Goal: Task Accomplishment & Management: Manage account settings

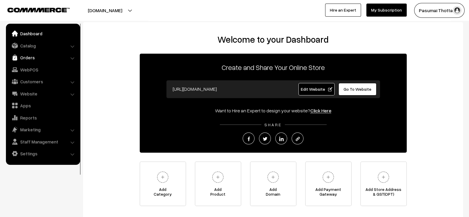
click at [47, 54] on link "Orders" at bounding box center [42, 57] width 71 height 11
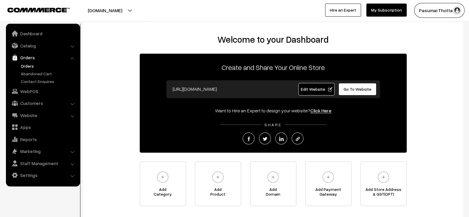
click at [26, 64] on link "Orders" at bounding box center [48, 66] width 59 height 6
click at [444, 9] on button "Pasumai Thotta…" at bounding box center [439, 10] width 50 height 15
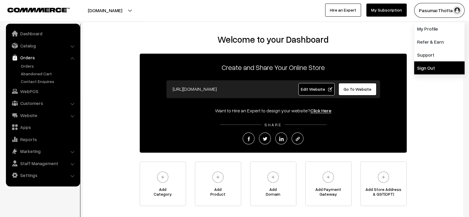
click at [420, 70] on link "Sign Out" at bounding box center [439, 67] width 50 height 13
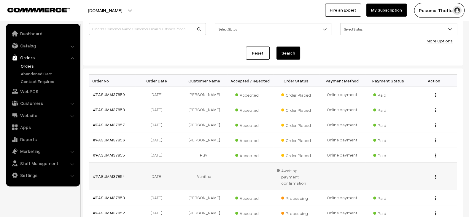
scroll to position [44, 0]
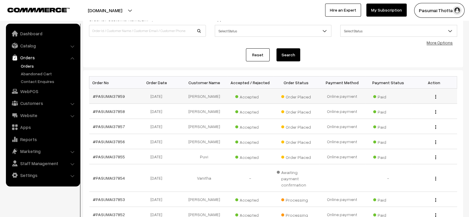
click at [135, 100] on td "17-09-2025" at bounding box center [158, 96] width 46 height 15
click at [128, 98] on td "#PASUMAI37859" at bounding box center [112, 96] width 46 height 15
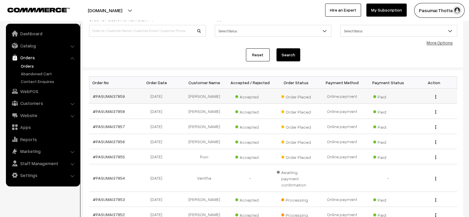
click at [128, 98] on td "#PASUMAI37859" at bounding box center [112, 96] width 46 height 15
copy tr "#PASUMAI37859"
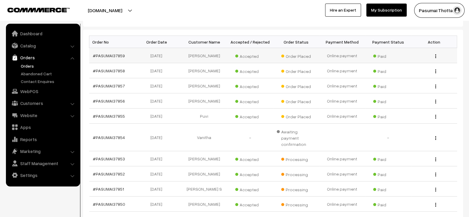
scroll to position [85, 0]
click at [294, 130] on span "Awaiting payment confirmation" at bounding box center [296, 137] width 39 height 20
click at [285, 124] on td "Awaiting payment confirmation" at bounding box center [296, 138] width 46 height 28
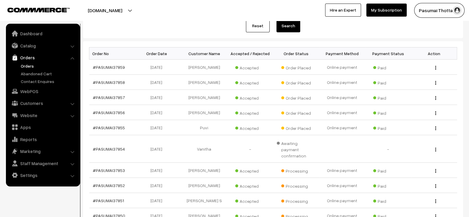
scroll to position [73, 0]
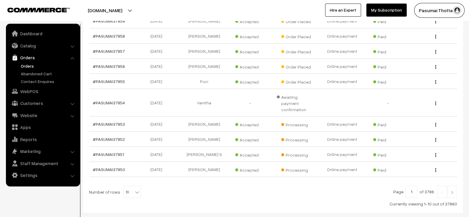
scroll to position [119, 0]
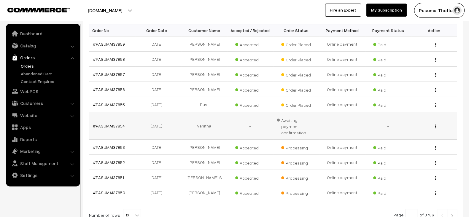
scroll to position [94, 0]
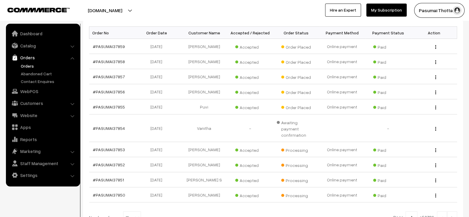
click at [437, 7] on button "Pasumai Thotta…" at bounding box center [439, 10] width 50 height 15
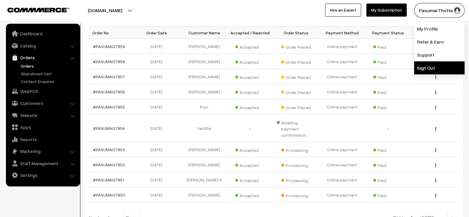
click at [423, 63] on link "Sign Out" at bounding box center [439, 67] width 50 height 13
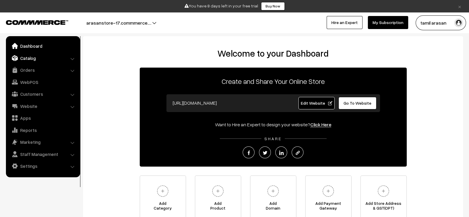
click at [39, 61] on link "Catalog" at bounding box center [42, 58] width 71 height 11
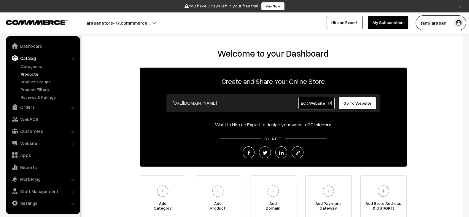
click at [34, 72] on link "Products" at bounding box center [48, 74] width 59 height 6
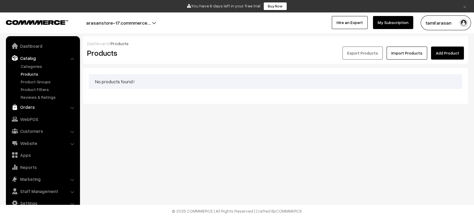
click at [45, 109] on link "Orders" at bounding box center [42, 107] width 71 height 11
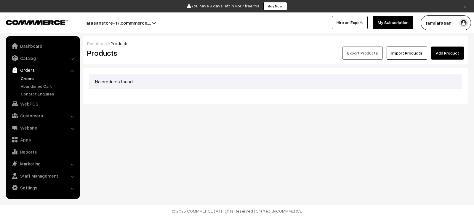
click at [27, 78] on link "Orders" at bounding box center [48, 78] width 59 height 6
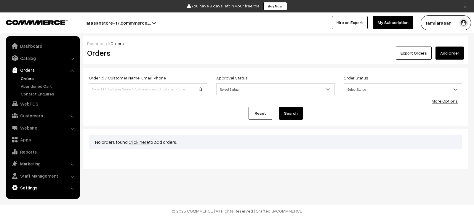
click at [32, 187] on link "Settings" at bounding box center [42, 187] width 71 height 11
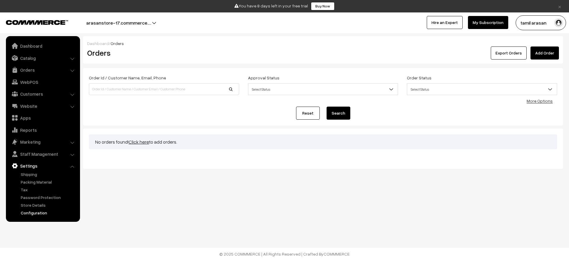
click at [37, 214] on link "Configuration" at bounding box center [48, 213] width 59 height 6
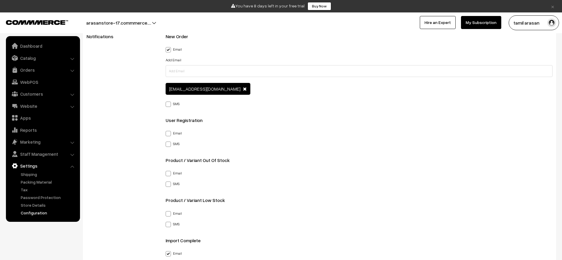
scroll to position [901, 0]
click at [192, 89] on span "arasan@outdoinc.com" at bounding box center [204, 89] width 71 height 6
copy span "arasan@outdoinc.com"
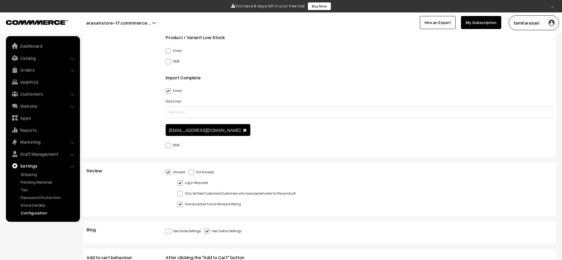
scroll to position [268, 0]
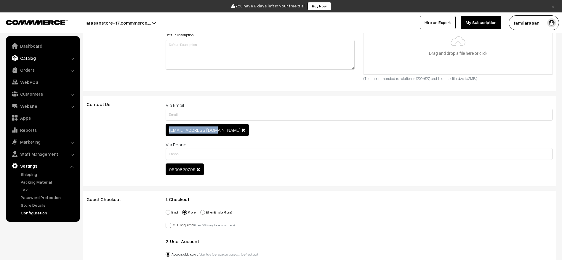
click at [40, 61] on link "Catalog" at bounding box center [42, 58] width 71 height 11
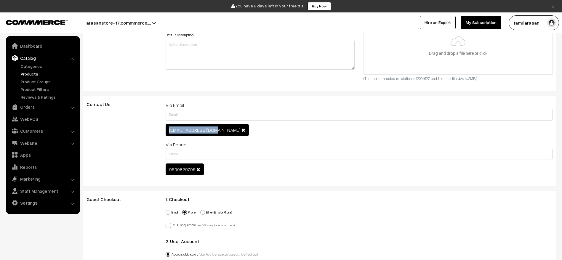
click at [34, 76] on link "Products" at bounding box center [48, 74] width 59 height 6
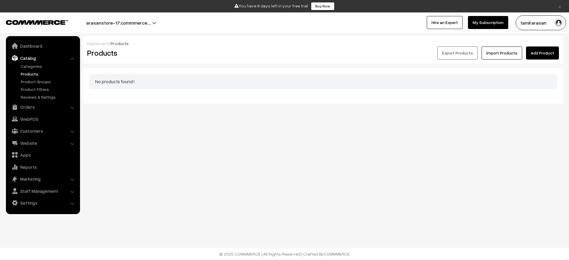
click at [538, 54] on link "Add Product" at bounding box center [542, 53] width 33 height 13
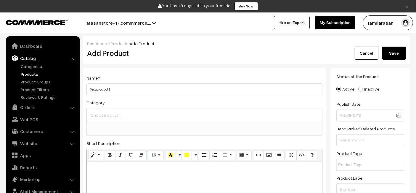
type input "Test product 1"
click at [153, 25] on button "arasanstore-17.commmerce.…" at bounding box center [119, 22] width 106 height 15
click at [194, 58] on div "Add Product" at bounding box center [206, 53] width 246 height 13
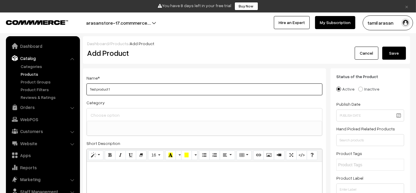
click at [142, 92] on input "Test product 1" at bounding box center [205, 89] width 236 height 12
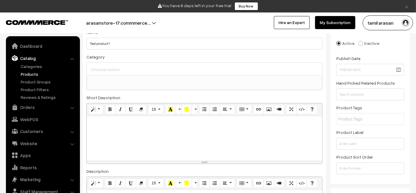
paste div
click at [131, 131] on div at bounding box center [205, 138] width 236 height 44
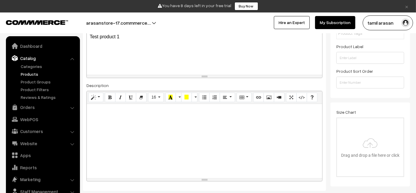
scroll to position [170, 0]
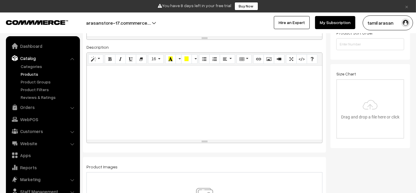
paste div
click at [136, 95] on div at bounding box center [205, 103] width 236 height 74
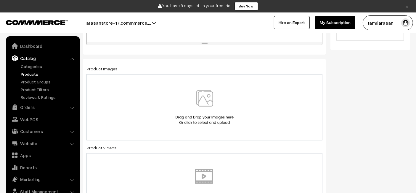
scroll to position [278, 0]
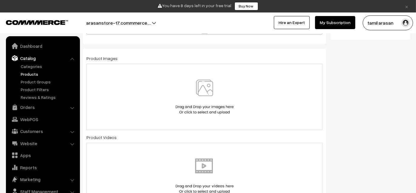
click at [171, 95] on div at bounding box center [205, 96] width 224 height 35
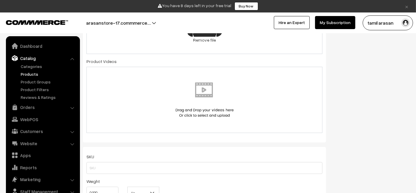
scroll to position [352, 0]
click at [184, 105] on img at bounding box center [204, 99] width 61 height 35
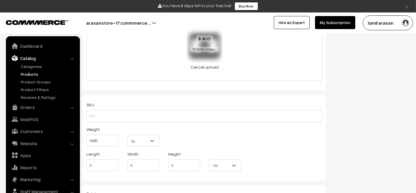
scroll to position [401, 0]
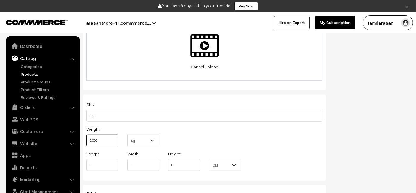
click at [91, 137] on input "0.000" at bounding box center [103, 140] width 32 height 12
type input "10"
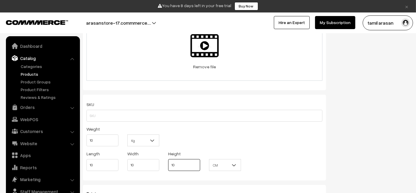
type input "10"
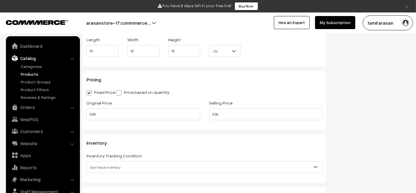
scroll to position [529, 0]
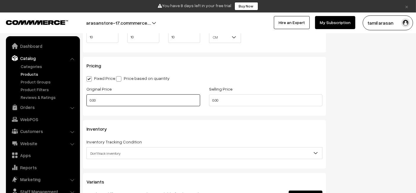
click at [135, 100] on input "0.00" at bounding box center [144, 100] width 114 height 12
type input "2000"
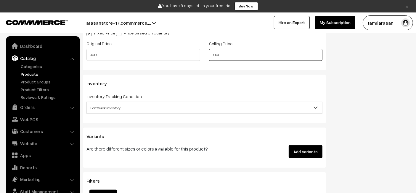
type input "1000"
click at [187, 87] on div "Inventory Inventory Tracking Condition Don't track inventory Track product's in…" at bounding box center [204, 99] width 243 height 48
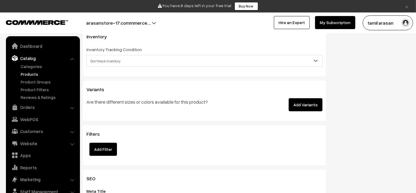
scroll to position [622, 0]
click at [302, 102] on button "Add Variants" at bounding box center [306, 104] width 34 height 13
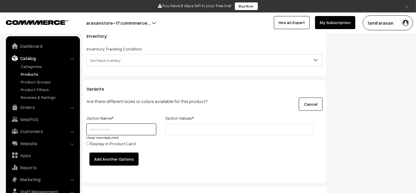
click at [124, 129] on input "text" at bounding box center [122, 129] width 70 height 12
type input "Color"
type input "Red"
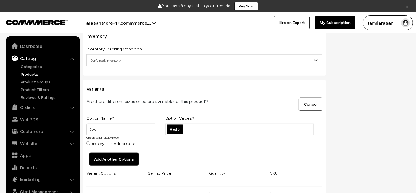
type input "l"
type input "Blue"
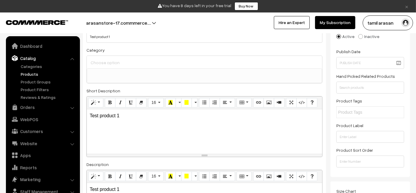
scroll to position [54, 0]
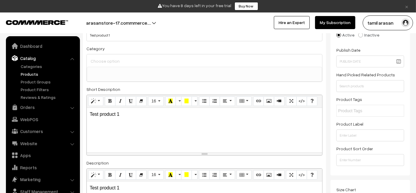
click at [360, 111] on input "text" at bounding box center [364, 111] width 52 height 6
type input "Test product tag"
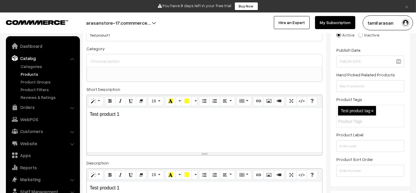
scroll to position [86, 0]
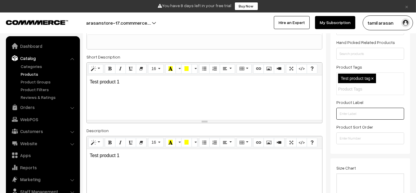
click at [352, 111] on input "text" at bounding box center [371, 114] width 68 height 12
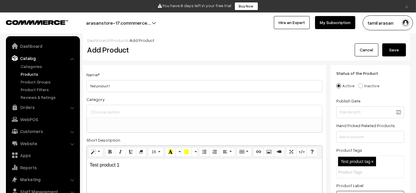
scroll to position [0, 0]
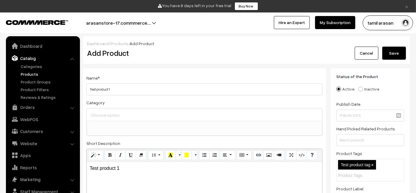
type input "Product label"
click at [390, 55] on button "Save" at bounding box center [395, 53] width 24 height 13
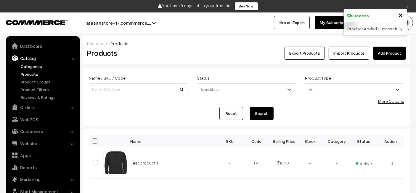
click at [33, 65] on link "Categories" at bounding box center [48, 66] width 59 height 6
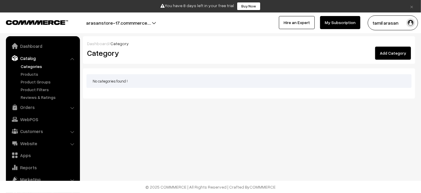
click at [387, 51] on link "Add Category" at bounding box center [394, 53] width 36 height 13
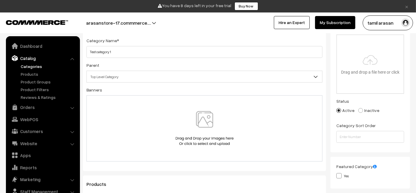
scroll to position [51, 0]
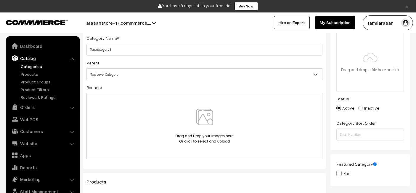
type input "Test category 1"
click at [188, 108] on div at bounding box center [205, 126] width 236 height 66
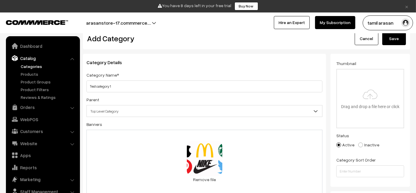
scroll to position [0, 0]
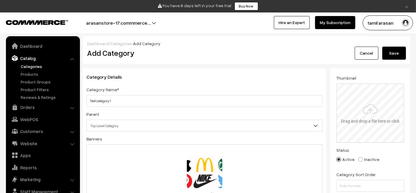
click at [369, 102] on input "file" at bounding box center [370, 113] width 67 height 58
type input "C:\fakepath\download (1).png"
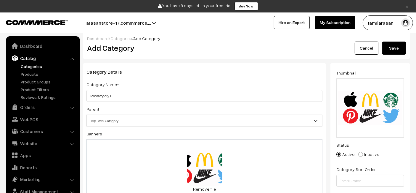
scroll to position [4, 0]
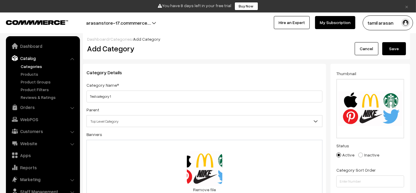
click at [397, 49] on button "Save" at bounding box center [395, 48] width 24 height 13
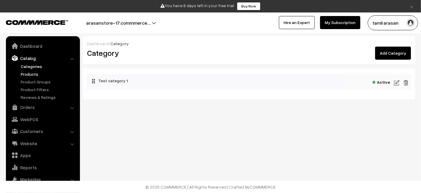
click at [28, 74] on link "Products" at bounding box center [48, 74] width 59 height 6
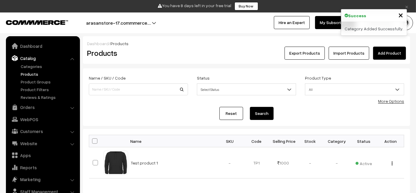
click at [390, 51] on link "Add Product" at bounding box center [389, 53] width 33 height 13
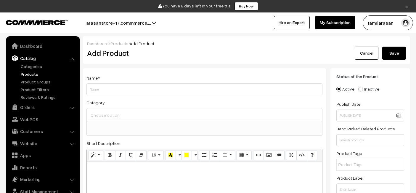
select select
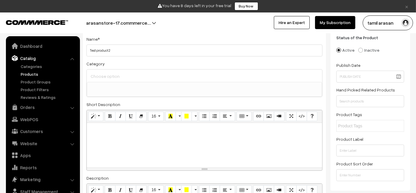
type input "Test product 2"
click at [145, 154] on div at bounding box center [205, 145] width 236 height 44
paste div
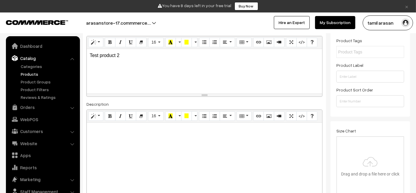
paste div
click at [145, 147] on div at bounding box center [205, 159] width 236 height 74
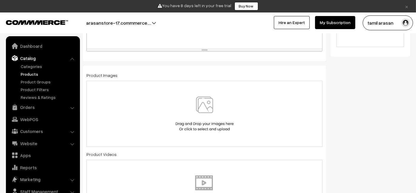
scroll to position [262, 0]
click at [155, 115] on div at bounding box center [205, 112] width 224 height 35
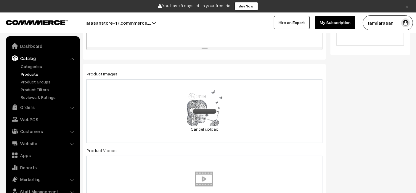
click at [202, 173] on img at bounding box center [204, 188] width 61 height 35
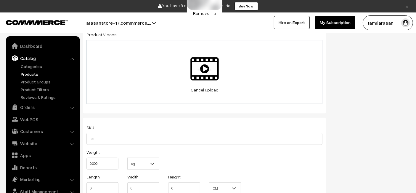
scroll to position [392, 0]
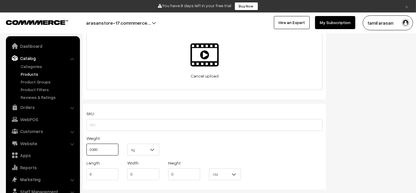
click at [101, 148] on input "0.000" at bounding box center [103, 149] width 32 height 12
type input "10"
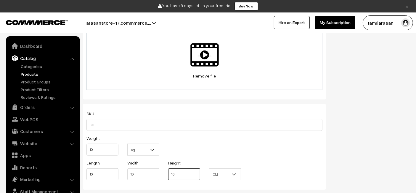
type input "10"
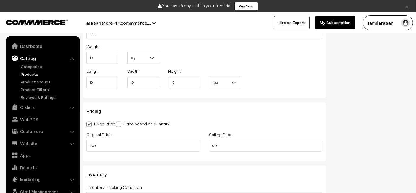
scroll to position [484, 0]
click at [165, 141] on input "0.00" at bounding box center [144, 145] width 114 height 12
click at [165, 141] on input "2" at bounding box center [144, 145] width 114 height 12
type input "2000"
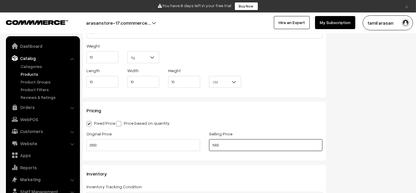
type input "1000"
click at [255, 108] on h3 "Pricing" at bounding box center [205, 111] width 236 height 6
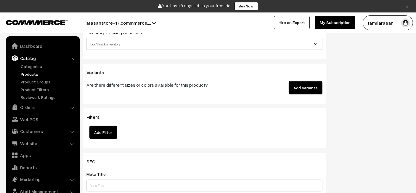
scroll to position [638, 0]
click at [311, 82] on button "Add Variants" at bounding box center [306, 87] width 34 height 13
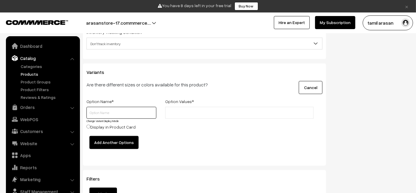
click at [142, 110] on input "text" at bounding box center [122, 113] width 70 height 12
type input "size"
type input "small"
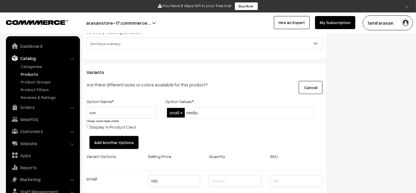
type input "medium"
click at [259, 79] on div "Variants Are there different sizes or colors available for this product? Cancel…" at bounding box center [204, 150] width 243 height 175
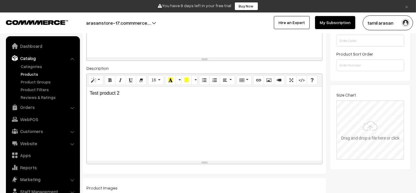
scroll to position [150, 0]
click at [363, 135] on input "file" at bounding box center [370, 128] width 67 height 58
type input "C:\fakepath\100630-video-720.mp4"
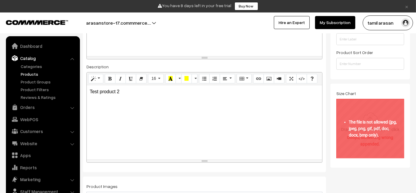
click at [346, 142] on input "file" at bounding box center [370, 128] width 67 height 58
type input "C:\fakepath\peri-stojnic-r3rbIwZ9DJc-unsplash.jpg"
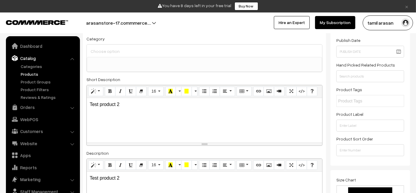
scroll to position [0, 0]
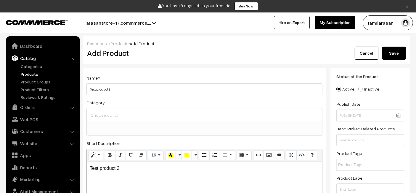
click at [396, 57] on button "Save" at bounding box center [395, 53] width 24 height 13
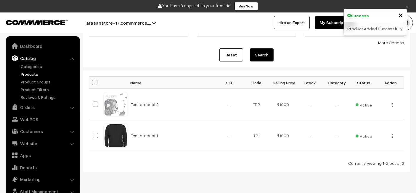
scroll to position [53, 0]
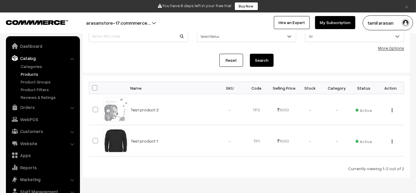
click at [407, 9] on link "×" at bounding box center [407, 6] width 8 height 7
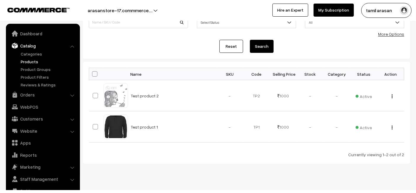
click at [263, 172] on div "Dashboard / Products Products Export Products Import Products Add Product Name …" at bounding box center [208, 74] width 416 height 255
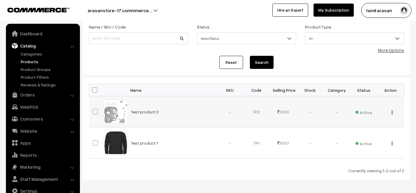
scroll to position [36, 0]
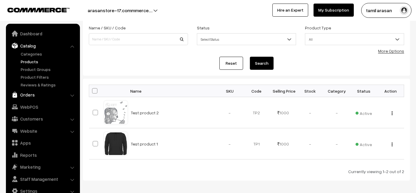
click at [38, 92] on link "Orders" at bounding box center [42, 94] width 71 height 11
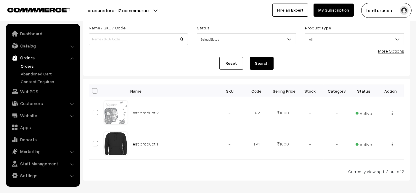
click at [29, 65] on link "Orders" at bounding box center [48, 66] width 59 height 6
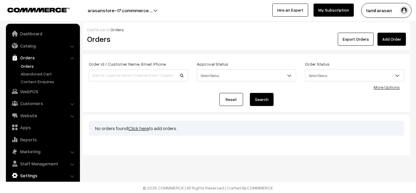
click at [39, 172] on link "Settings" at bounding box center [42, 175] width 71 height 11
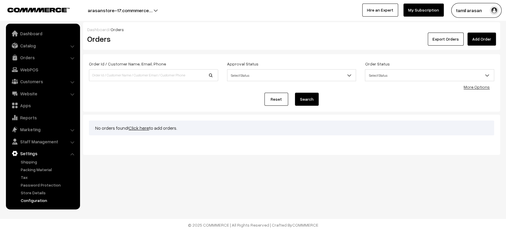
click at [40, 192] on link "Configuration" at bounding box center [48, 200] width 59 height 6
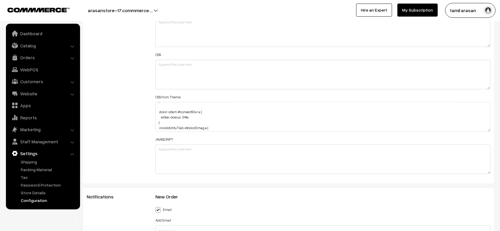
scroll to position [692, 0]
click at [124, 111] on div "Additional HTML/JS/CSS" at bounding box center [116, 72] width 69 height 212
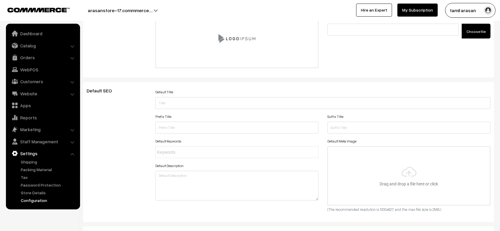
scroll to position [1296, 0]
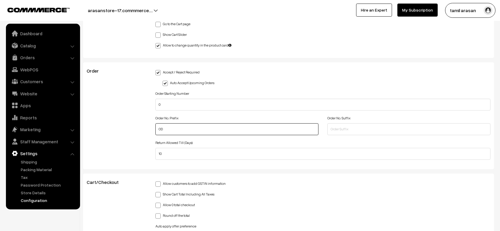
click at [174, 126] on input "OD" at bounding box center [236, 129] width 163 height 12
drag, startPoint x: 174, startPoint y: 126, endPoint x: 135, endPoint y: 133, distance: 40.1
click at [135, 133] on div "Order Accept / Reject Required Auto Accept Upcoming Orders Order Starting Numbe…" at bounding box center [288, 115] width 413 height 95
type input "test"
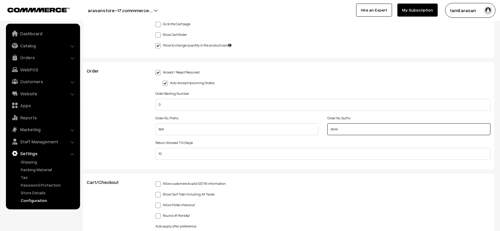
type input "store"
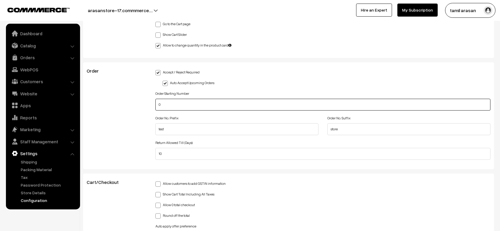
click at [178, 101] on input "0" at bounding box center [322, 105] width 335 height 12
drag, startPoint x: 178, startPoint y: 101, endPoint x: 125, endPoint y: 108, distance: 52.9
click at [125, 108] on div "Order Accept / Reject Required Auto Accept Upcoming Orders Order Starting Numbe…" at bounding box center [288, 115] width 413 height 95
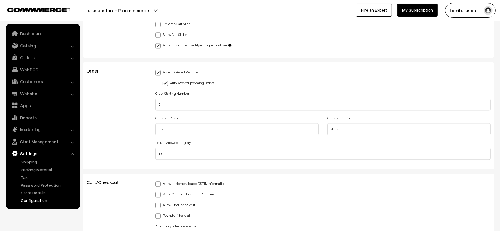
click at [127, 116] on div "Order" at bounding box center [116, 115] width 69 height 95
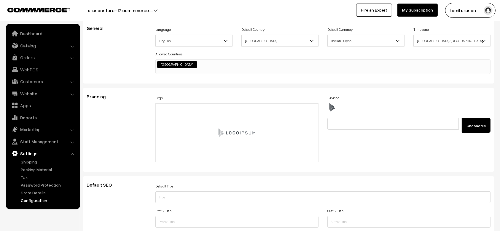
scroll to position [0, 0]
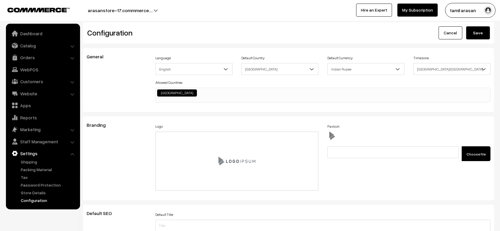
click at [479, 41] on div "Configuration Cancel Save" at bounding box center [288, 32] width 411 height 21
click at [481, 33] on button "Save" at bounding box center [478, 32] width 24 height 13
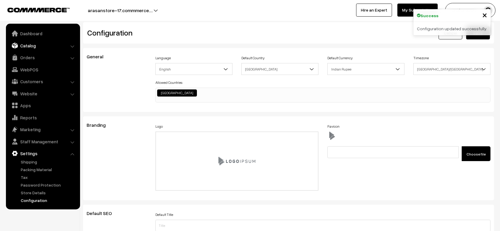
scroll to position [477, 0]
click at [39, 44] on link "Catalog" at bounding box center [42, 45] width 71 height 11
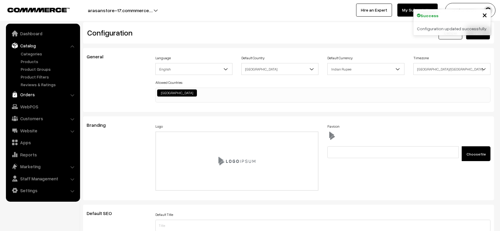
click at [29, 90] on link "Orders" at bounding box center [42, 94] width 71 height 11
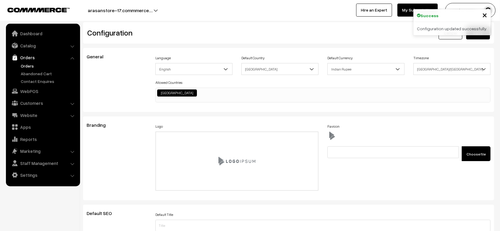
click at [32, 64] on link "Orders" at bounding box center [48, 66] width 59 height 6
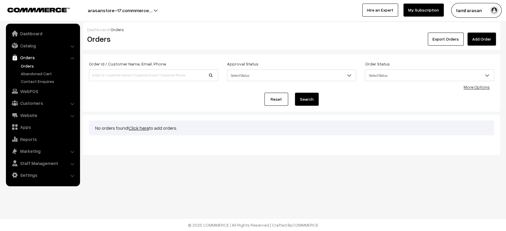
click at [478, 39] on link "Add Order" at bounding box center [481, 39] width 28 height 13
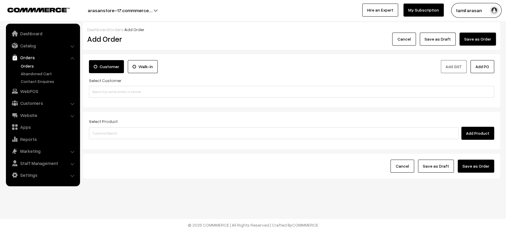
click at [140, 15] on button "arasanstore-17.commmerce.…" at bounding box center [120, 10] width 106 height 15
click at [137, 28] on link "Go to Website" at bounding box center [142, 28] width 47 height 13
click at [44, 46] on link "Catalog" at bounding box center [42, 45] width 71 height 11
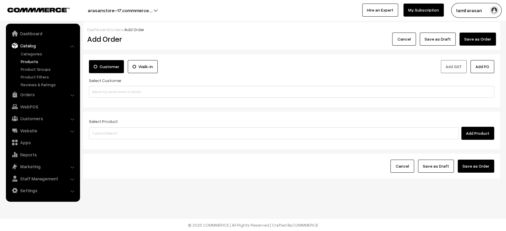
click at [26, 60] on link "Products" at bounding box center [48, 61] width 59 height 6
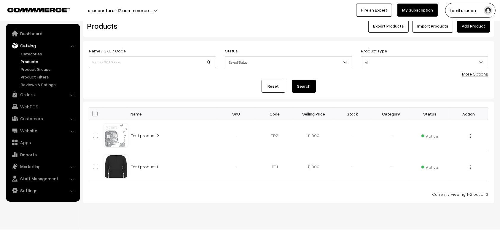
scroll to position [14, 0]
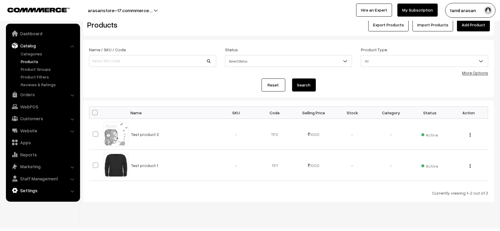
click at [47, 192] on link "Settings" at bounding box center [42, 190] width 71 height 11
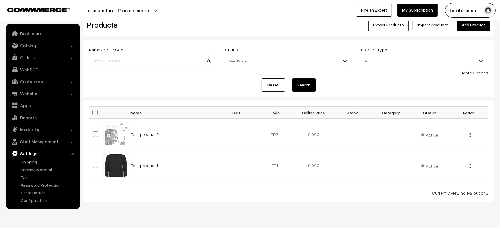
scroll to position [23, 0]
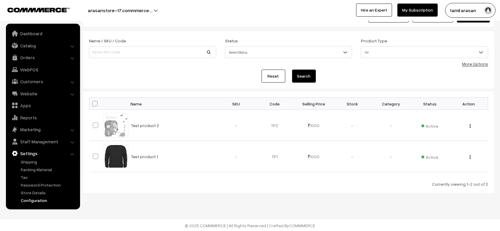
click at [37, 199] on link "Configuration" at bounding box center [48, 200] width 59 height 6
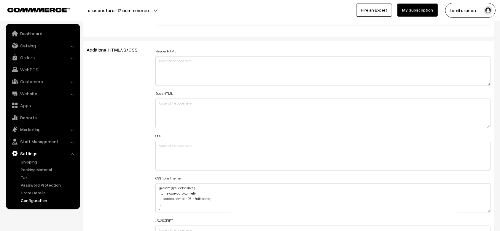
scroll to position [650, 0]
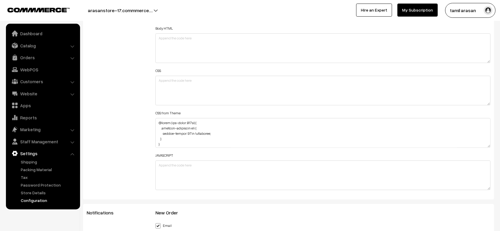
click at [128, 158] on div "Additional HTML/JS/CSS" at bounding box center [116, 88] width 69 height 212
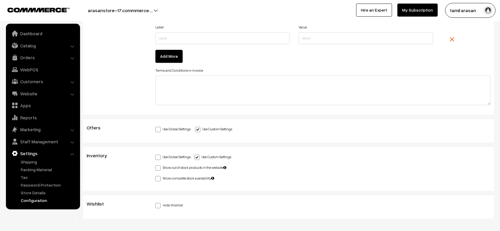
scroll to position [1585, 0]
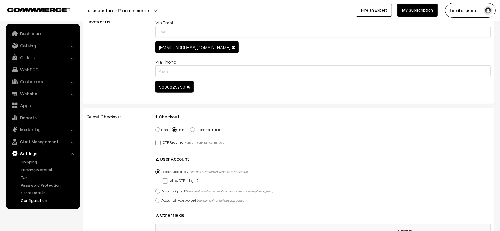
scroll to position [385, 0]
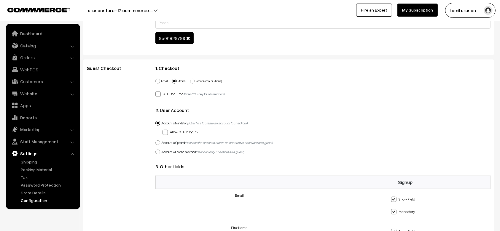
click at [207, 80] on label "Either (Email or Phone)" at bounding box center [206, 81] width 32 height 5
click at [191, 80] on input "Either (Email or Phone)" at bounding box center [189, 78] width 4 height 4
radio input "true"
click at [168, 143] on label "Account is Optional (User has the option to create an account or checkout as a …" at bounding box center [213, 142] width 117 height 5
click at [156, 141] on input "Account is Optional (User has the option to create an account or checkout as a …" at bounding box center [154, 140] width 4 height 4
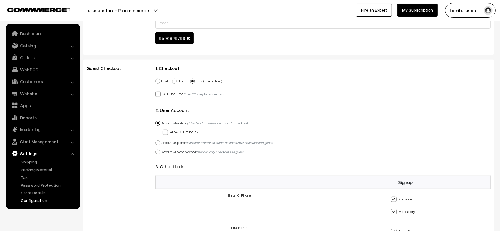
radio input "true"
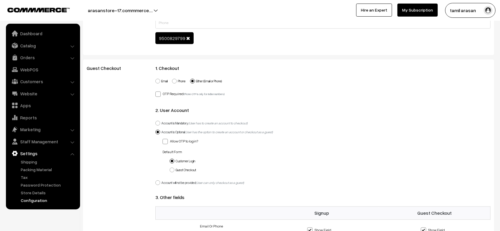
click at [349, 113] on div "1. Checkout Email Phone Either (Email or Phone) OTP Required (Phone OTP is only…" at bounding box center [322, 191] width 335 height 251
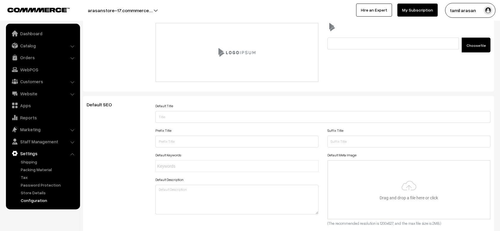
scroll to position [0, 0]
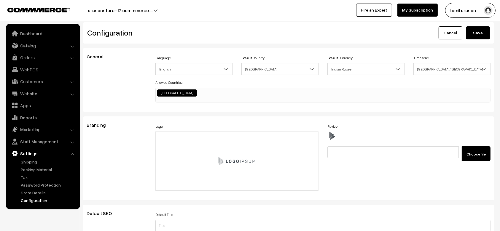
click at [476, 34] on button "Save" at bounding box center [478, 32] width 24 height 13
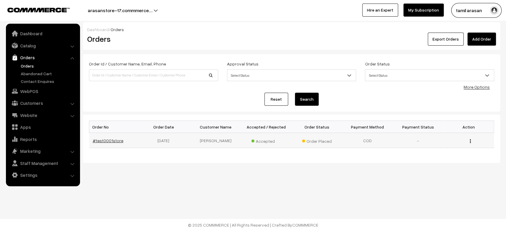
click at [109, 140] on link "#test0001store" at bounding box center [108, 140] width 31 height 5
click at [487, 38] on link "Add Order" at bounding box center [481, 39] width 28 height 13
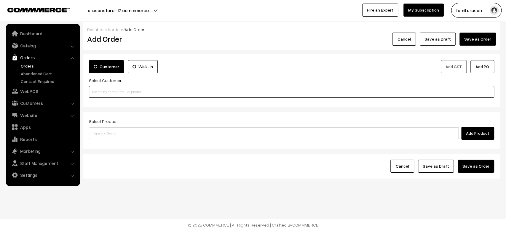
click at [242, 91] on input at bounding box center [291, 92] width 405 height 12
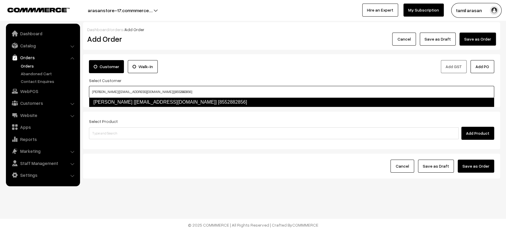
type input "suraj pethe [surajp@outdoinc.com] [8552882856]"
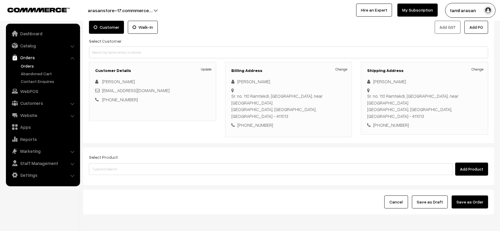
scroll to position [40, 0]
click at [167, 162] on input at bounding box center [270, 168] width 363 height 12
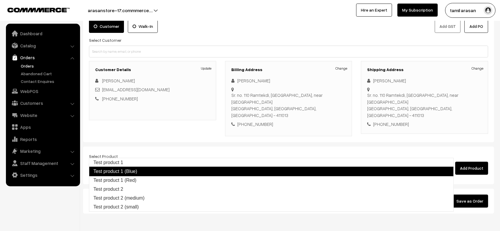
type input "Test product 1 (Blue)"
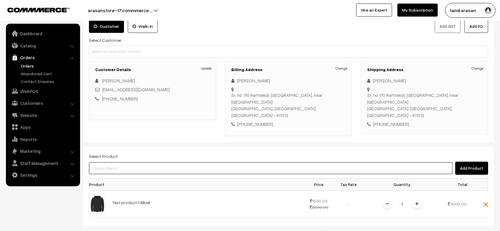
click at [167, 162] on input at bounding box center [270, 168] width 363 height 12
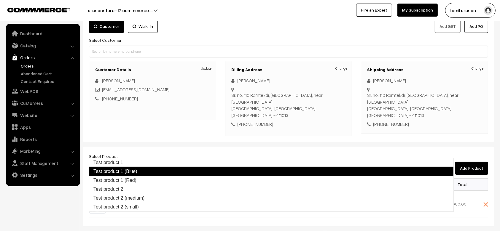
type input "Test product 1 (Red)"
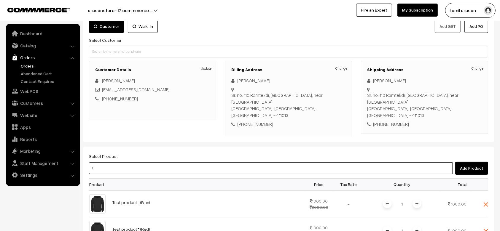
click at [167, 162] on input "t" at bounding box center [270, 168] width 363 height 12
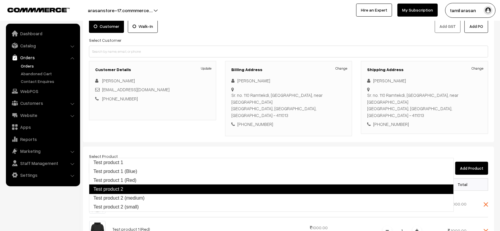
type input "Test product 2 (medium)"
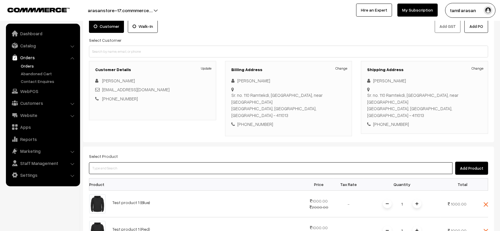
click at [167, 162] on input at bounding box center [270, 168] width 363 height 12
click at [167, 162] on input "t" at bounding box center [270, 168] width 363 height 12
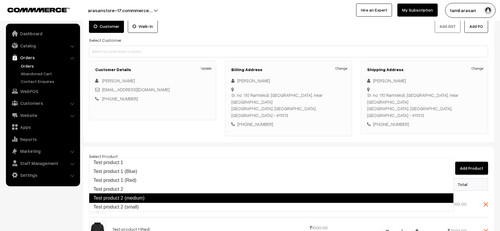
type input "Test product 2 (small)"
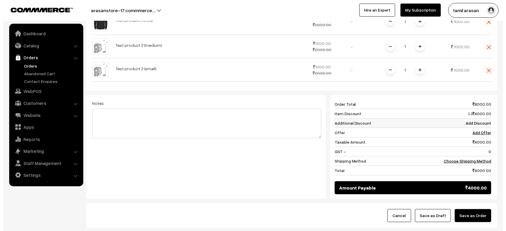
scroll to position [273, 0]
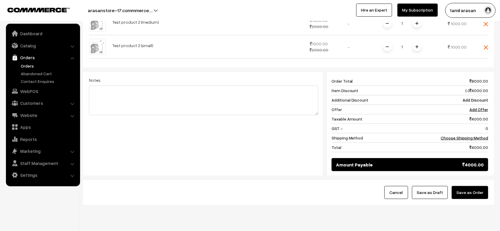
click at [471, 186] on button "Save as Order" at bounding box center [469, 192] width 36 height 13
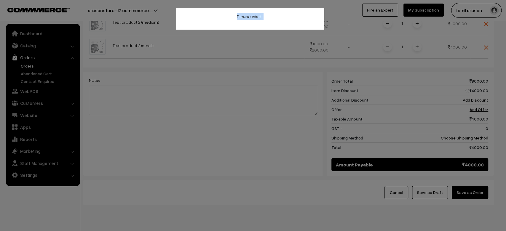
drag, startPoint x: 235, startPoint y: 17, endPoint x: 297, endPoint y: 30, distance: 63.1
click at [297, 30] on div "Please Wait…" at bounding box center [253, 115] width 506 height 231
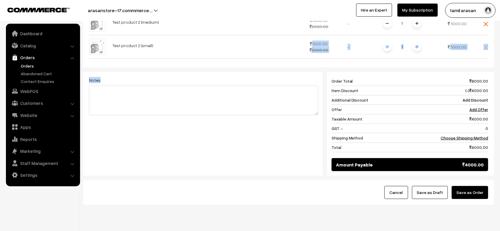
drag, startPoint x: 297, startPoint y: 30, endPoint x: 277, endPoint y: 132, distance: 103.9
click at [277, 132] on div "Product Price Tax Rate Quantity Total Test product 1 (Blue) 1000.00 2000.00 1 2…" at bounding box center [288, 58] width 399 height 224
click at [355, 158] on div "Amount Payable 4000.00" at bounding box center [409, 164] width 156 height 13
click at [476, 186] on button "Save as Order" at bounding box center [469, 192] width 36 height 13
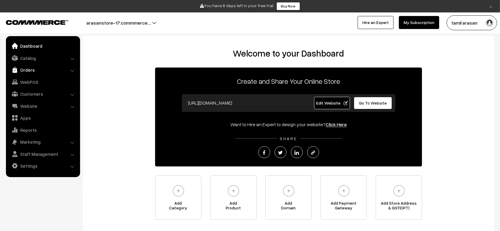
click at [33, 69] on link "Orders" at bounding box center [42, 70] width 71 height 11
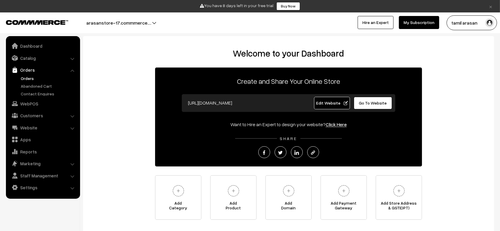
click at [28, 79] on link "Orders" at bounding box center [48, 78] width 59 height 6
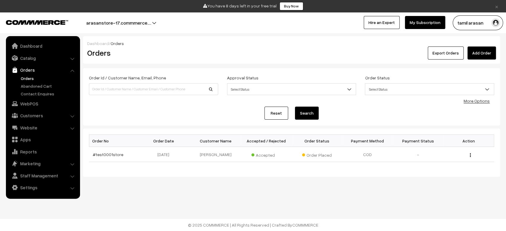
click at [482, 52] on link "Add Order" at bounding box center [481, 53] width 28 height 13
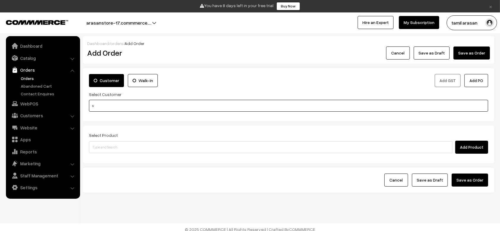
click at [207, 105] on input "s" at bounding box center [288, 106] width 399 height 12
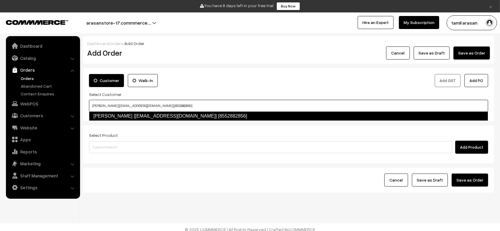
type input "suraj pethe [surajp@outdoinc.com] [8552882856]"
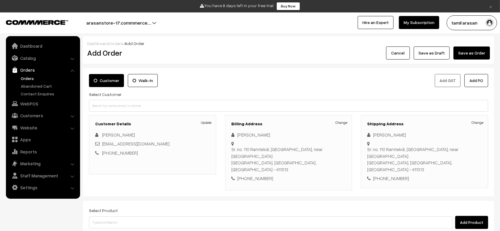
scroll to position [63, 0]
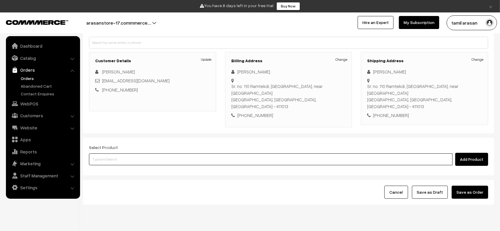
click at [175, 154] on input at bounding box center [270, 160] width 363 height 12
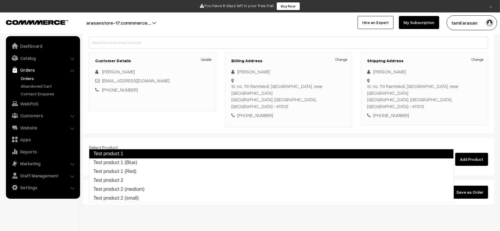
type input "Test product 1 (Blue)"
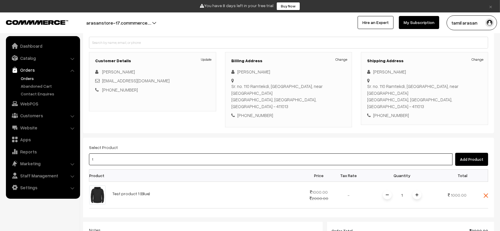
click at [175, 154] on input "t" at bounding box center [270, 160] width 363 height 12
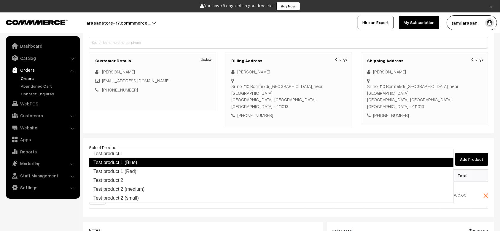
type input "Test product 1 (Red)"
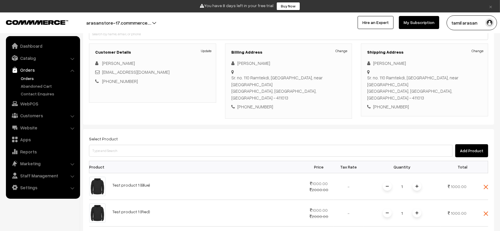
scroll to position [76, 0]
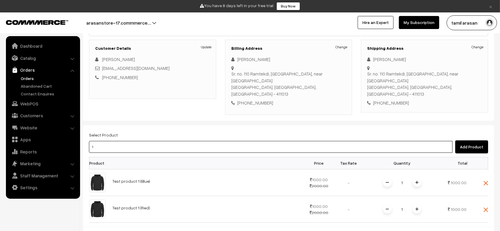
click at [176, 141] on input "t" at bounding box center [270, 147] width 363 height 12
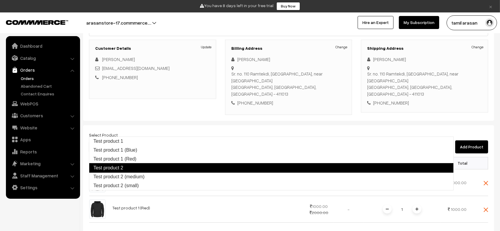
type input "Test product 2 (medium)"
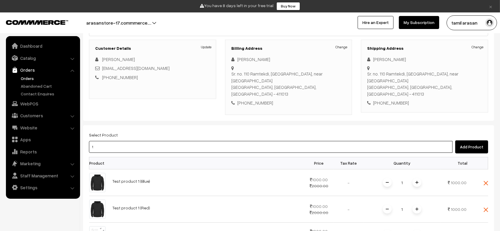
click at [176, 141] on input "t" at bounding box center [270, 147] width 363 height 12
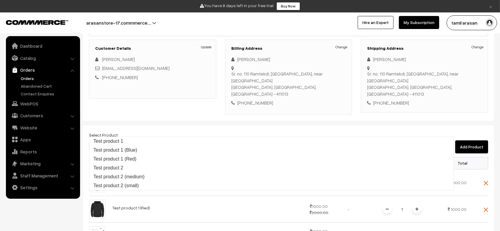
type input "Test product 2 (small)"
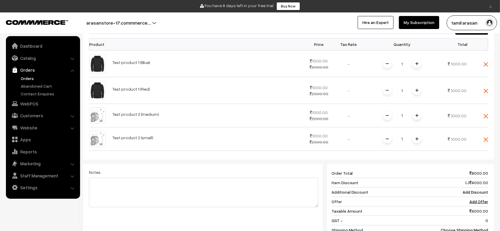
scroll to position [197, 0]
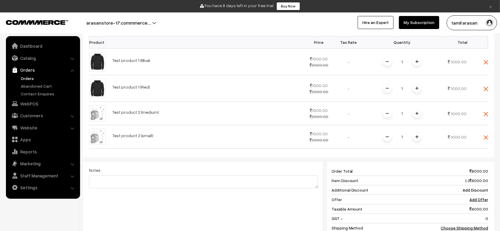
drag, startPoint x: 317, startPoint y: 187, endPoint x: 317, endPoint y: 169, distance: 18.4
click at [317, 176] on textarea at bounding box center [203, 182] width 229 height 13
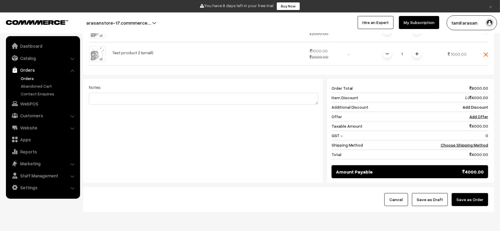
scroll to position [287, 0]
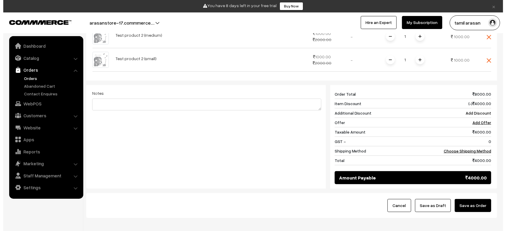
scroll to position [277, 0]
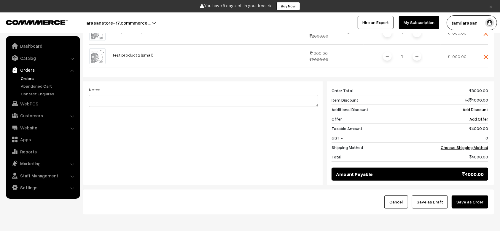
click at [478, 196] on button "Save as Order" at bounding box center [469, 202] width 36 height 13
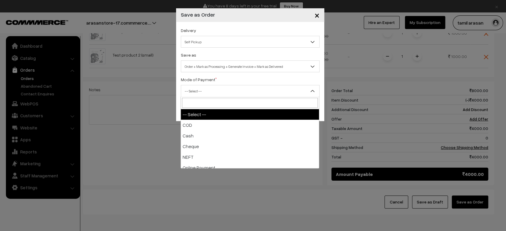
click at [214, 88] on span "-- Select --" at bounding box center [250, 91] width 138 height 10
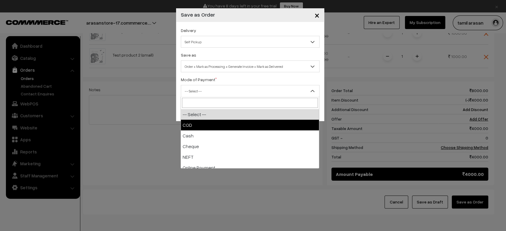
select select "1"
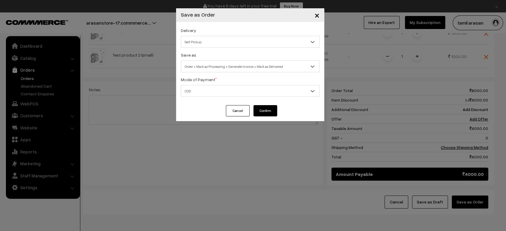
click at [270, 113] on button "Confirm" at bounding box center [265, 110] width 24 height 11
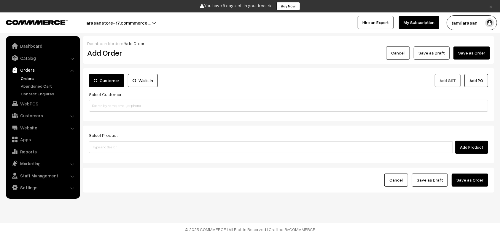
click at [28, 77] on link "Orders" at bounding box center [48, 78] width 59 height 6
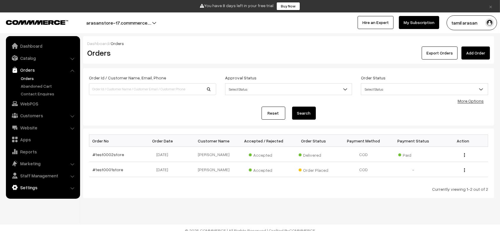
click at [28, 183] on link "Settings" at bounding box center [42, 187] width 71 height 11
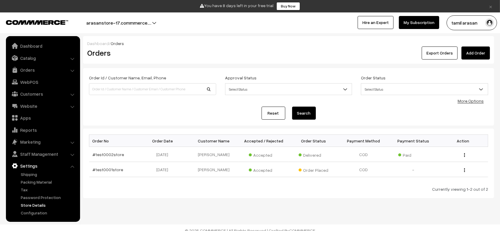
click at [33, 206] on link "Store Details" at bounding box center [48, 205] width 59 height 6
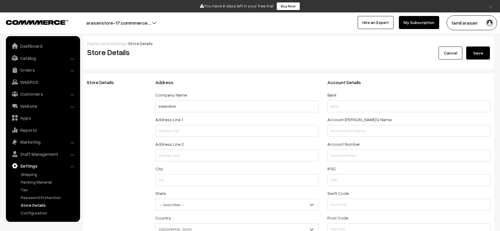
select select "99"
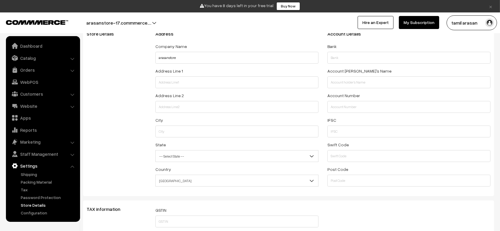
scroll to position [33, 0]
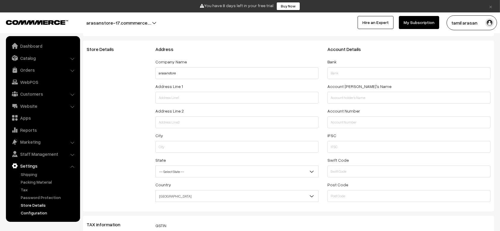
drag, startPoint x: 57, startPoint y: 217, endPoint x: 50, endPoint y: 215, distance: 7.0
click at [50, 215] on ul "Dashboard Catalog" at bounding box center [43, 129] width 74 height 186
click at [50, 215] on link "Configuration" at bounding box center [48, 213] width 59 height 6
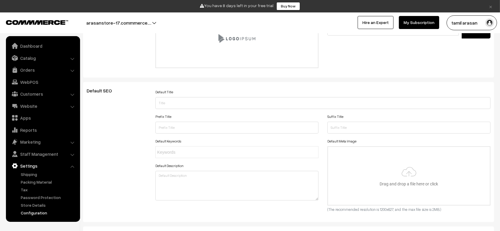
scroll to position [1341, 0]
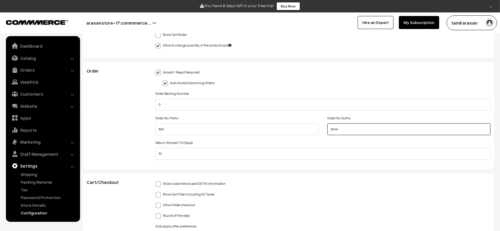
drag, startPoint x: 349, startPoint y: 130, endPoint x: 328, endPoint y: 130, distance: 20.2
click at [328, 130] on input "store" at bounding box center [408, 129] width 163 height 12
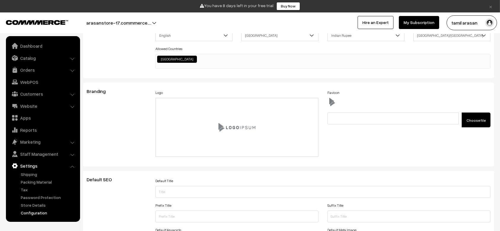
scroll to position [0, 0]
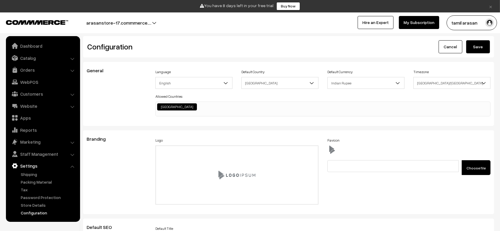
type input "ODO"
click at [474, 45] on button "Save" at bounding box center [478, 46] width 24 height 13
click at [142, 107] on div "General" at bounding box center [116, 94] width 69 height 52
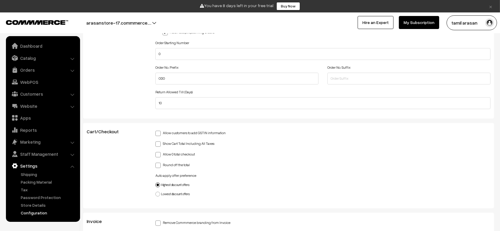
scroll to position [1387, 0]
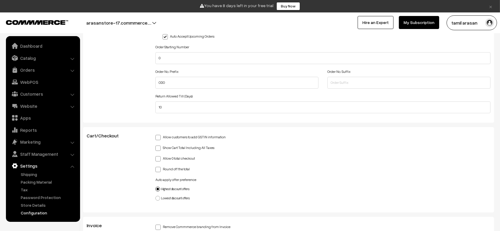
scroll to position [476, 0]
click at [491, 5] on link "×" at bounding box center [490, 6] width 8 height 7
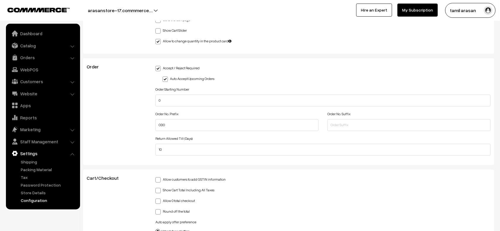
scroll to position [1331, 0]
click at [173, 65] on label "Accept / Reject Required" at bounding box center [177, 68] width 44 height 6
click at [159, 66] on input "Accept / Reject Required" at bounding box center [157, 68] width 4 height 4
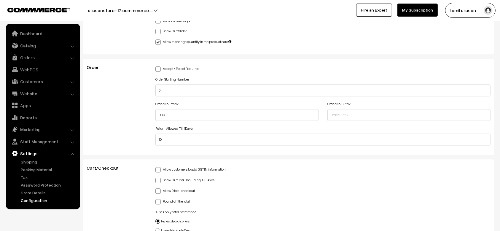
click at [159, 66] on span at bounding box center [157, 68] width 5 height 5
click at [159, 66] on input "Accept / Reject Required" at bounding box center [157, 68] width 4 height 4
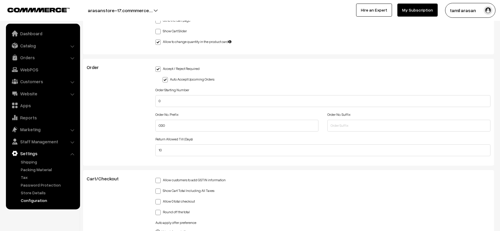
click at [159, 66] on span at bounding box center [157, 68] width 5 height 5
click at [159, 66] on input "Accept / Reject Required" at bounding box center [157, 68] width 4 height 4
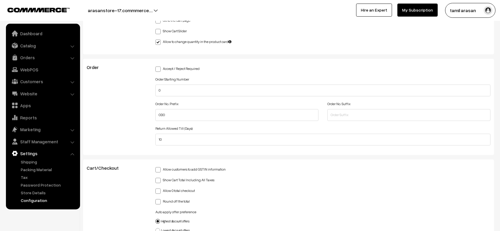
click at [171, 65] on label "Accept / Reject Required" at bounding box center [177, 68] width 44 height 6
click at [159, 66] on input "Accept / Reject Required" at bounding box center [157, 68] width 4 height 4
checkbox input "true"
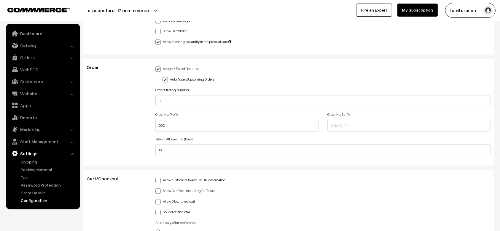
click at [184, 77] on label "Auto Accept Upcoming Orders" at bounding box center [188, 79] width 52 height 6
click at [166, 77] on input "Auto Accept Upcoming Orders" at bounding box center [164, 79] width 4 height 4
click at [186, 75] on div "Auto Accept Upcoming Orders" at bounding box center [326, 78] width 328 height 7
click at [186, 76] on label "Auto Accept Upcoming Orders" at bounding box center [188, 79] width 52 height 6
click at [166, 77] on input "Auto Accept Upcoming Orders" at bounding box center [164, 79] width 4 height 4
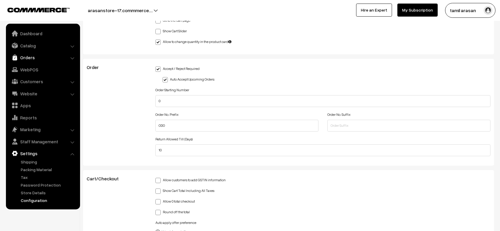
click at [30, 58] on link "Orders" at bounding box center [42, 57] width 71 height 11
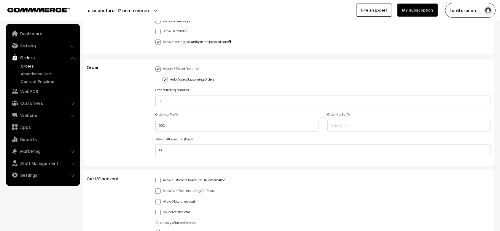
click at [25, 68] on link "Orders" at bounding box center [48, 66] width 59 height 6
click at [183, 77] on label "Auto Accept Upcoming Orders" at bounding box center [188, 79] width 52 height 6
click at [166, 77] on input "Auto Accept Upcoming Orders" at bounding box center [164, 79] width 4 height 4
checkbox input "false"
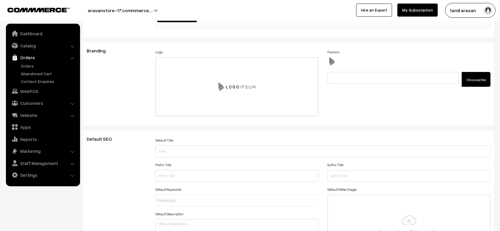
scroll to position [0, 0]
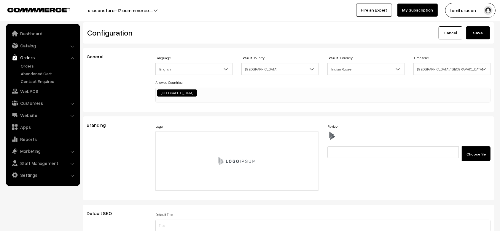
click at [476, 35] on button "Save" at bounding box center [478, 32] width 24 height 13
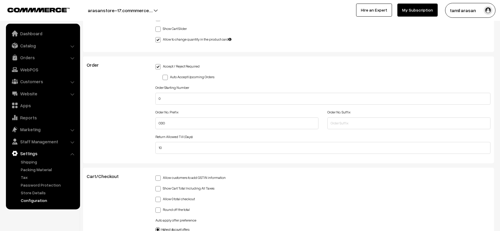
scroll to position [1333, 0]
